Goal: Task Accomplishment & Management: Manage account settings

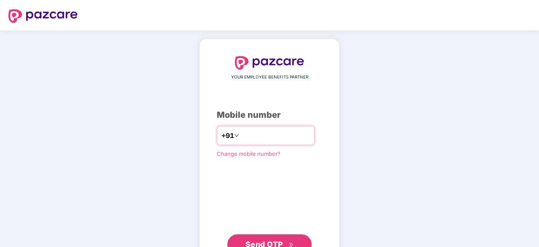
type input "**********"
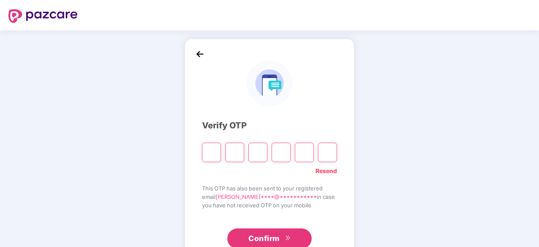
type input "*"
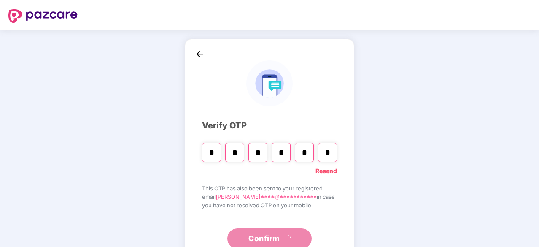
type input "*"
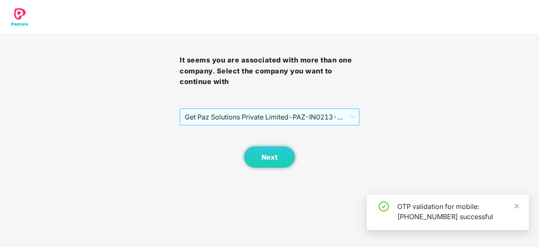
click at [277, 114] on span "Get Paz Solutions Private Limited - PAZ-IN0213 - EMPLOYEE" at bounding box center [269, 117] width 169 height 16
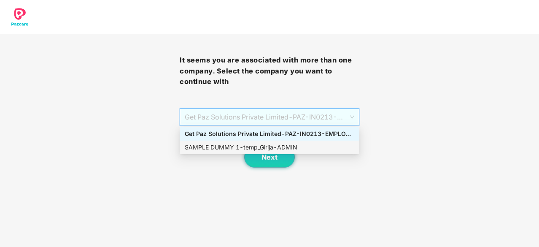
click at [278, 150] on div "SAMPLE DUMMY 1 - temp_Girija - ADMIN" at bounding box center [269, 146] width 169 height 9
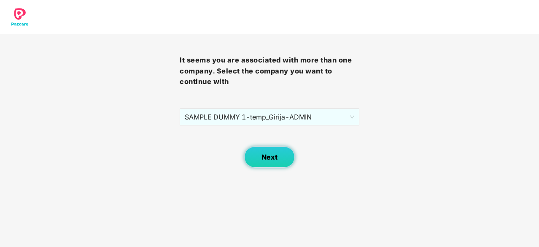
click at [272, 159] on span "Next" at bounding box center [269, 157] width 16 height 8
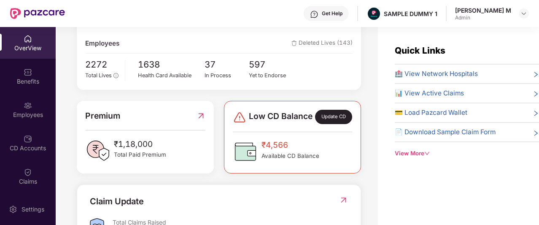
scroll to position [185, 0]
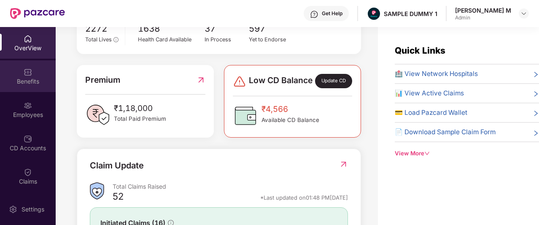
click at [28, 75] on img at bounding box center [28, 72] width 8 height 8
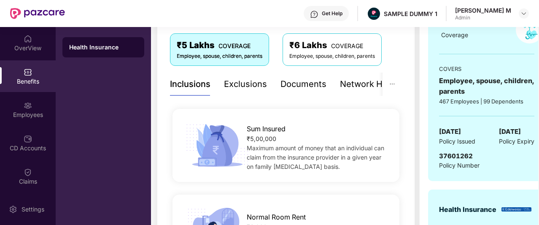
scroll to position [135, 0]
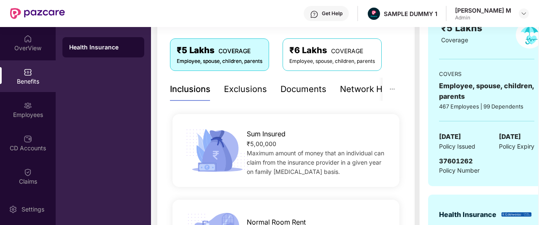
click at [242, 89] on div "Exclusions" at bounding box center [245, 89] width 43 height 13
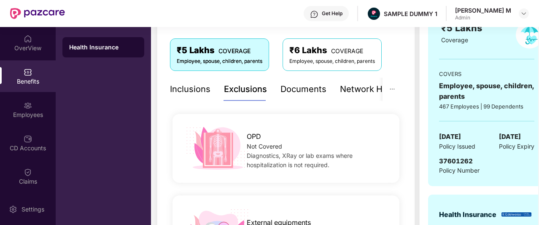
click at [296, 94] on div "Documents" at bounding box center [303, 89] width 46 height 13
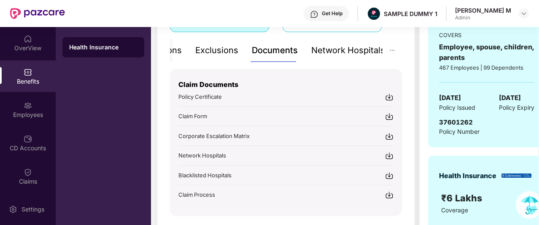
scroll to position [175, 0]
click at [320, 52] on div "Network Hospitals" at bounding box center [348, 49] width 74 height 13
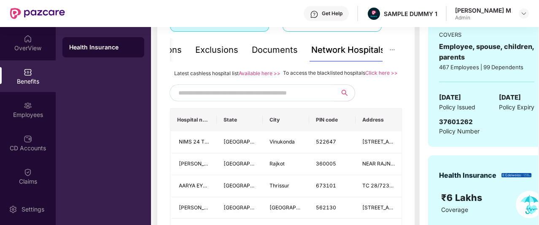
click at [284, 99] on input "text" at bounding box center [250, 92] width 144 height 13
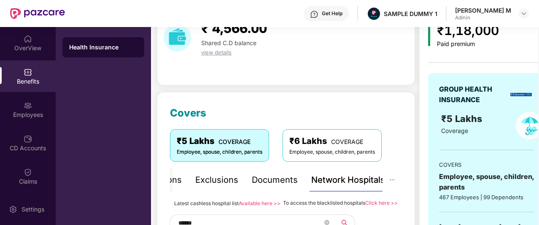
scroll to position [43, 0]
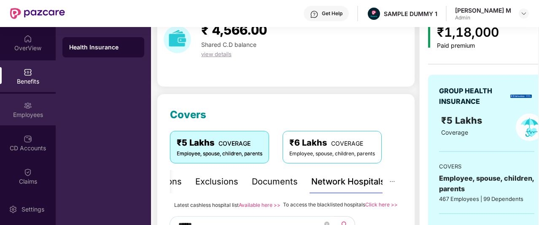
type input "******"
click at [29, 114] on div "Employees" at bounding box center [28, 114] width 56 height 8
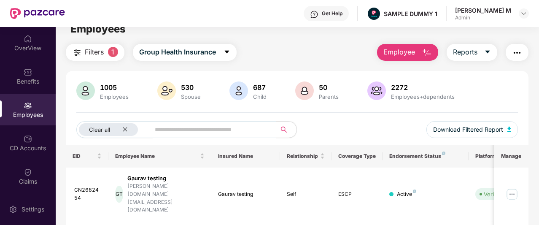
scroll to position [0, 0]
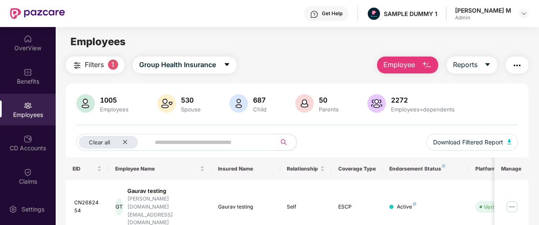
click at [401, 61] on span "Employee" at bounding box center [399, 64] width 32 height 11
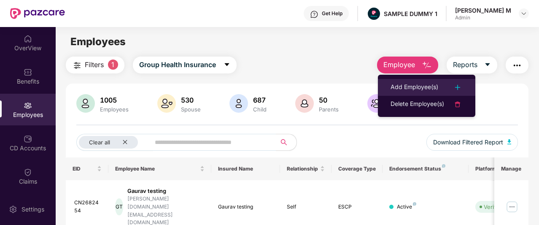
click at [404, 83] on div "Add Employee(s)" at bounding box center [414, 87] width 48 height 10
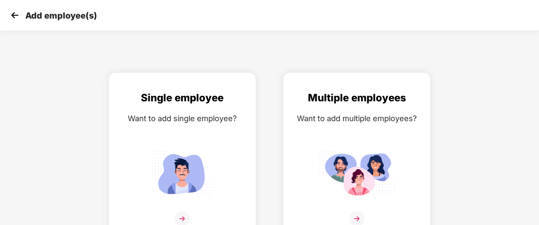
scroll to position [13, 0]
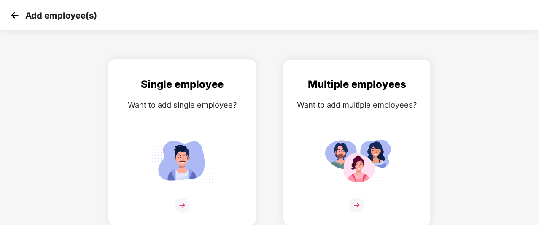
click at [222, 93] on div "Single employee Want to add single employee?" at bounding box center [182, 149] width 130 height 147
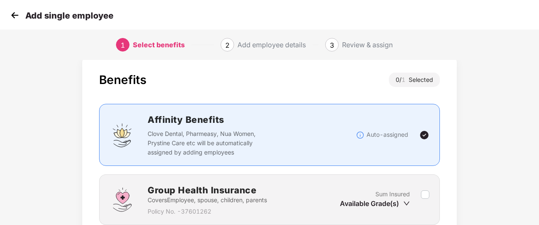
scroll to position [86, 0]
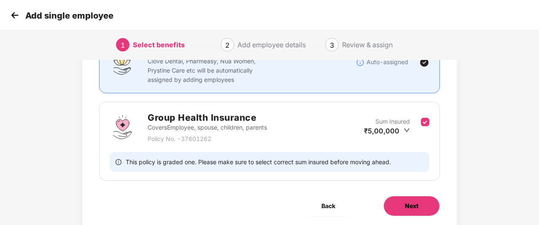
click at [409, 201] on span "Next" at bounding box center [411, 205] width 13 height 9
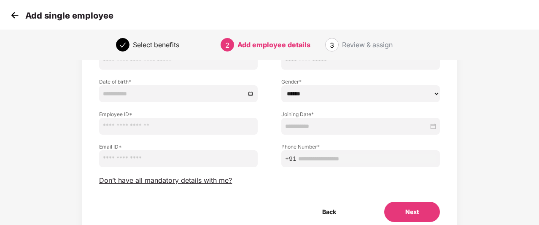
scroll to position [78, 0]
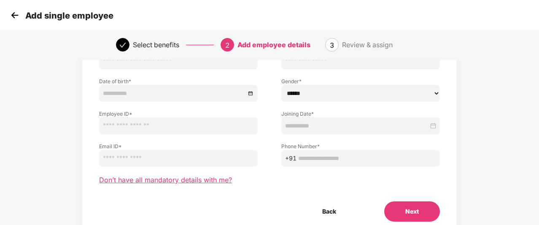
click at [206, 178] on span "Don’t have all mandatory details with me?" at bounding box center [165, 179] width 133 height 9
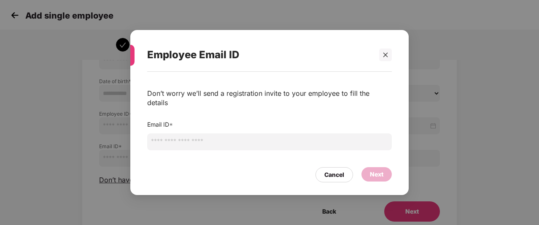
click at [257, 135] on input "email" at bounding box center [269, 141] width 244 height 17
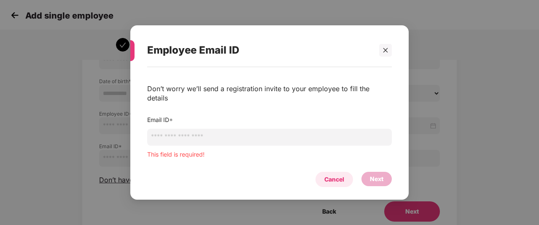
click at [328, 167] on div "Cancel Next" at bounding box center [269, 176] width 244 height 19
click at [387, 53] on icon "close" at bounding box center [385, 50] width 6 height 6
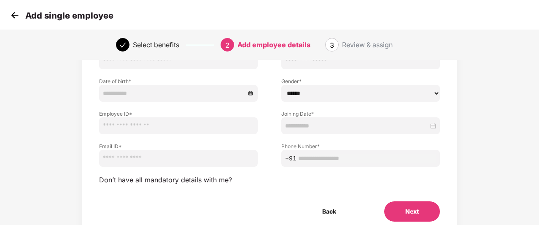
click at [18, 13] on img at bounding box center [14, 15] width 13 height 13
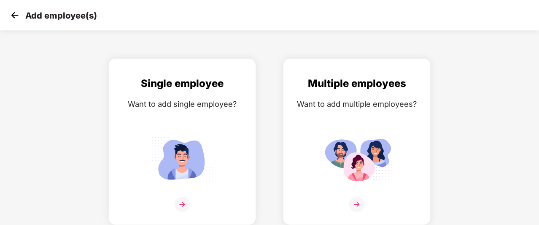
scroll to position [13, 0]
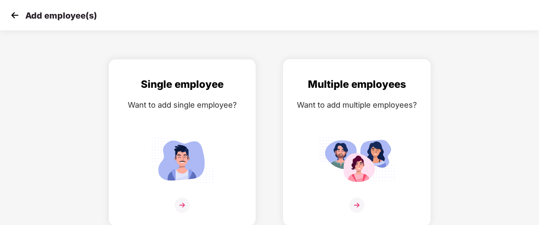
click at [298, 128] on div "Multiple employees Want to add multiple employees?" at bounding box center [357, 149] width 130 height 147
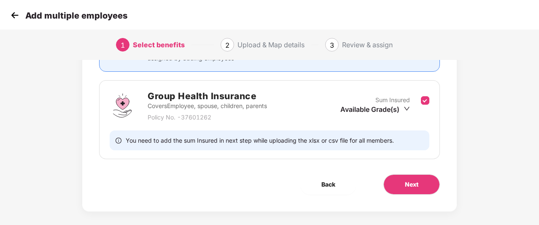
scroll to position [114, 0]
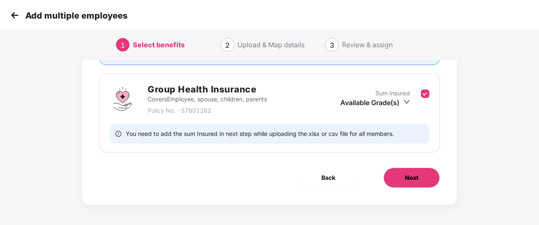
click at [410, 174] on span "Next" at bounding box center [411, 177] width 13 height 9
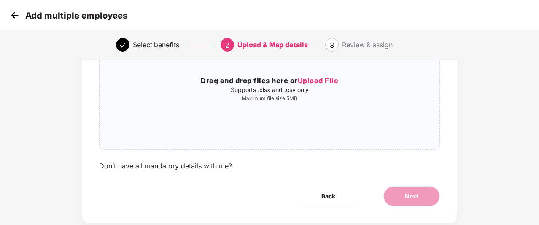
scroll to position [106, 0]
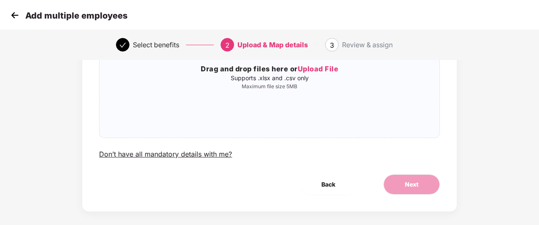
click at [17, 18] on img at bounding box center [14, 15] width 13 height 13
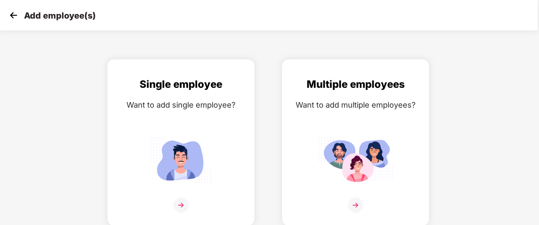
scroll to position [13, 2]
click at [12, 14] on img at bounding box center [13, 15] width 13 height 13
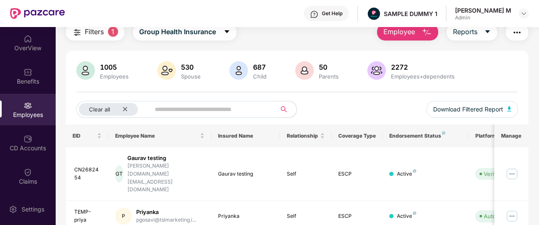
scroll to position [34, 0]
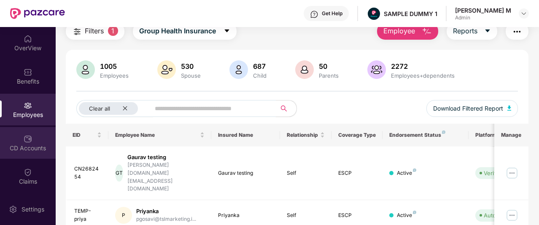
click at [17, 134] on div "CD Accounts" at bounding box center [28, 143] width 56 height 32
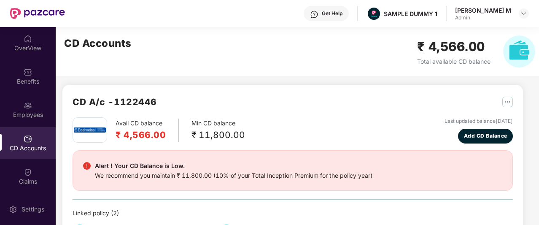
scroll to position [0, 0]
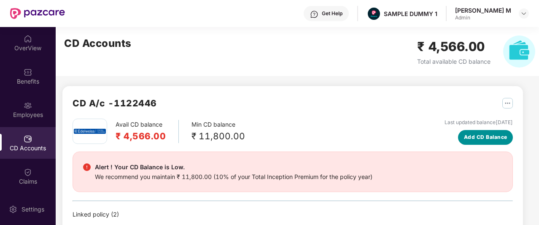
click at [481, 141] on button "Add CD Balance" at bounding box center [485, 137] width 55 height 15
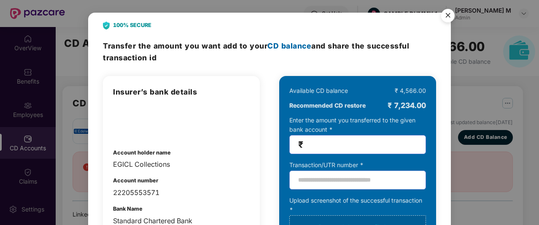
click at [449, 16] on img "Close" at bounding box center [448, 17] width 24 height 24
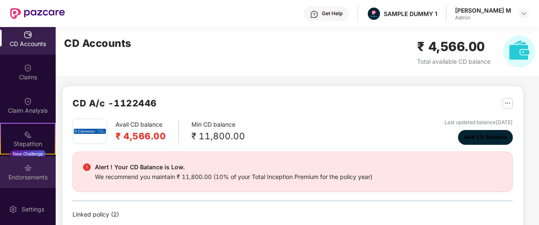
scroll to position [166, 0]
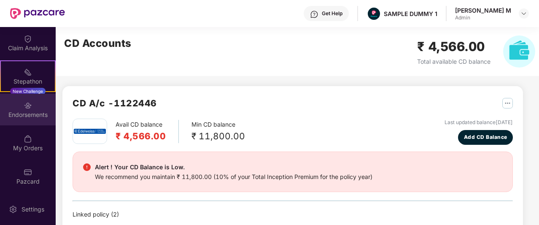
click at [30, 107] on img at bounding box center [28, 105] width 8 height 8
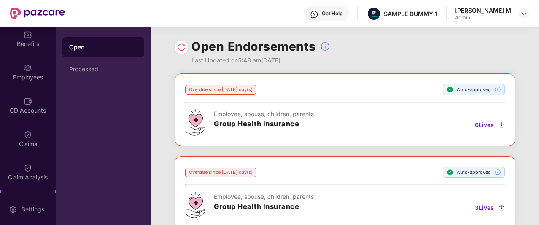
scroll to position [36, 0]
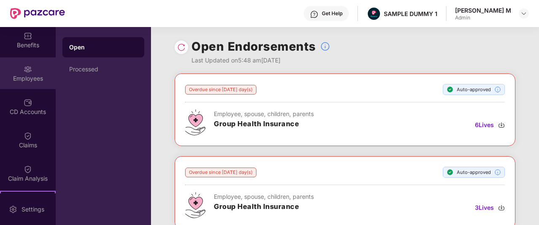
click at [24, 72] on img at bounding box center [28, 69] width 8 height 8
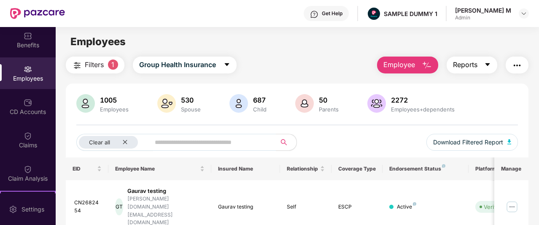
click at [459, 61] on span "Reports" at bounding box center [465, 64] width 24 height 11
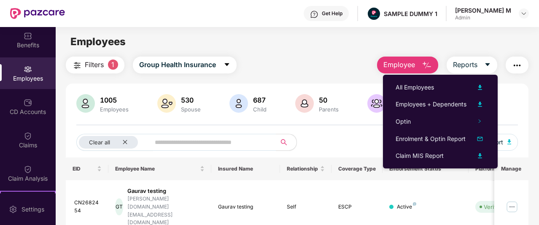
click at [522, 67] on img "button" at bounding box center [517, 65] width 10 height 10
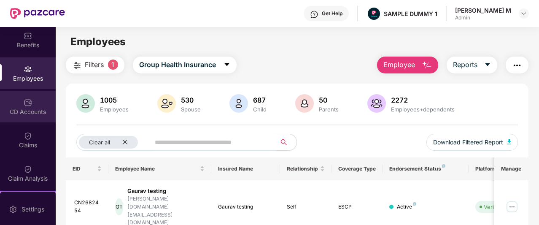
click at [20, 105] on div "CD Accounts" at bounding box center [28, 107] width 56 height 32
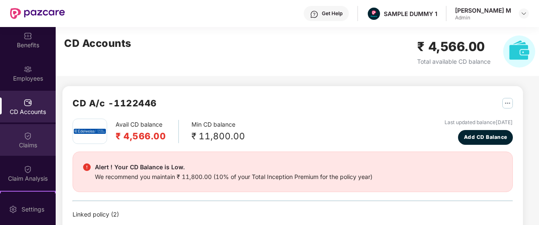
click at [27, 144] on div "Claims" at bounding box center [28, 145] width 56 height 8
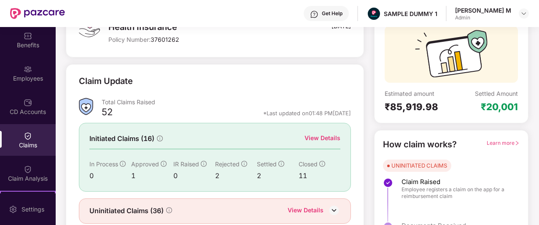
scroll to position [75, 0]
click at [323, 139] on div "View Details" at bounding box center [322, 137] width 36 height 9
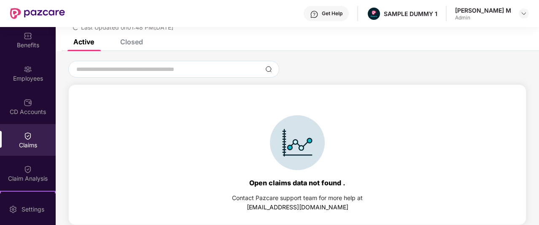
scroll to position [36, 0]
click at [130, 41] on div "Closed" at bounding box center [131, 42] width 23 height 8
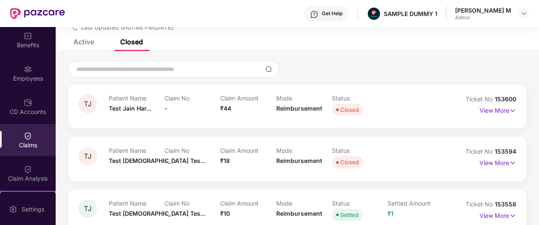
scroll to position [58, 0]
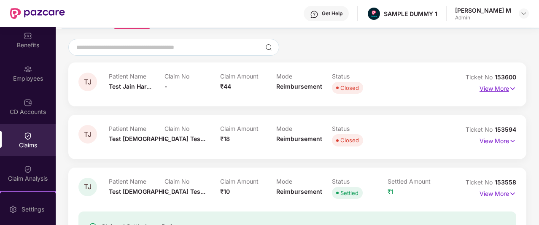
click at [499, 85] on p "View More" at bounding box center [497, 87] width 37 height 11
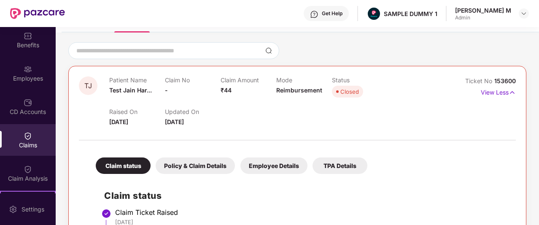
scroll to position [49, 0]
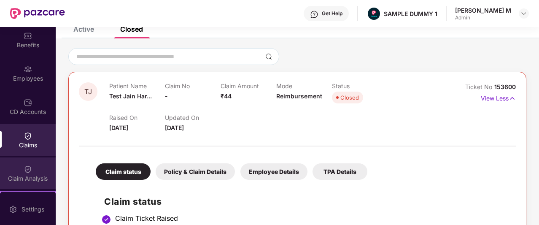
click at [25, 181] on div "Claim Analysis" at bounding box center [28, 178] width 56 height 8
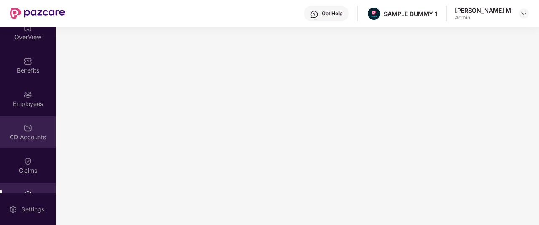
scroll to position [0, 0]
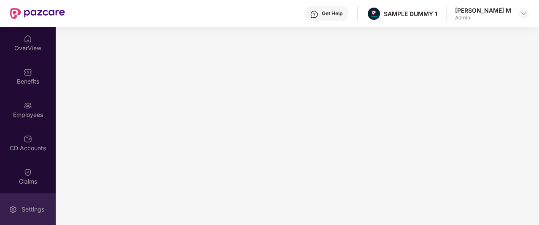
click at [24, 203] on div "Settings" at bounding box center [28, 209] width 56 height 32
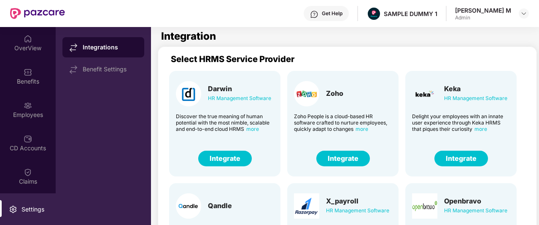
click at [349, 17] on div "Get Help" at bounding box center [325, 13] width 45 height 15
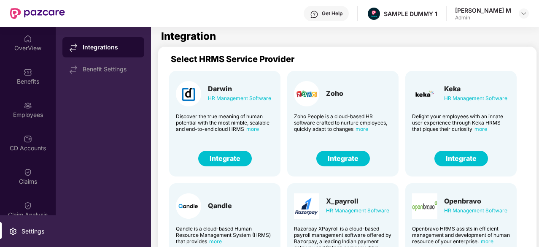
click at [144, 127] on div "Integrations Benefit Settings" at bounding box center [103, 137] width 95 height 220
click at [18, 42] on div "OverView" at bounding box center [28, 43] width 56 height 32
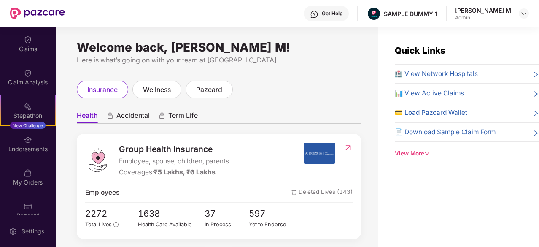
scroll to position [145, 0]
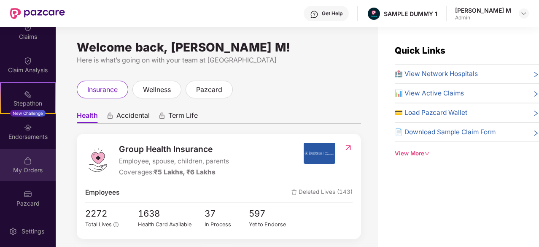
click at [19, 164] on div "My Orders" at bounding box center [28, 165] width 56 height 32
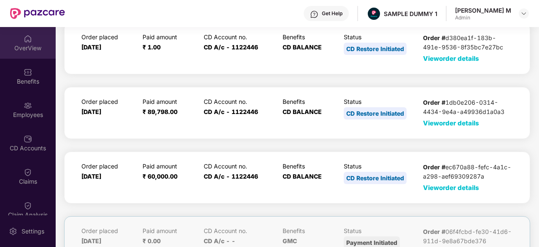
click at [33, 42] on div "OverView" at bounding box center [28, 43] width 56 height 32
